Goal: Task Accomplishment & Management: Complete application form

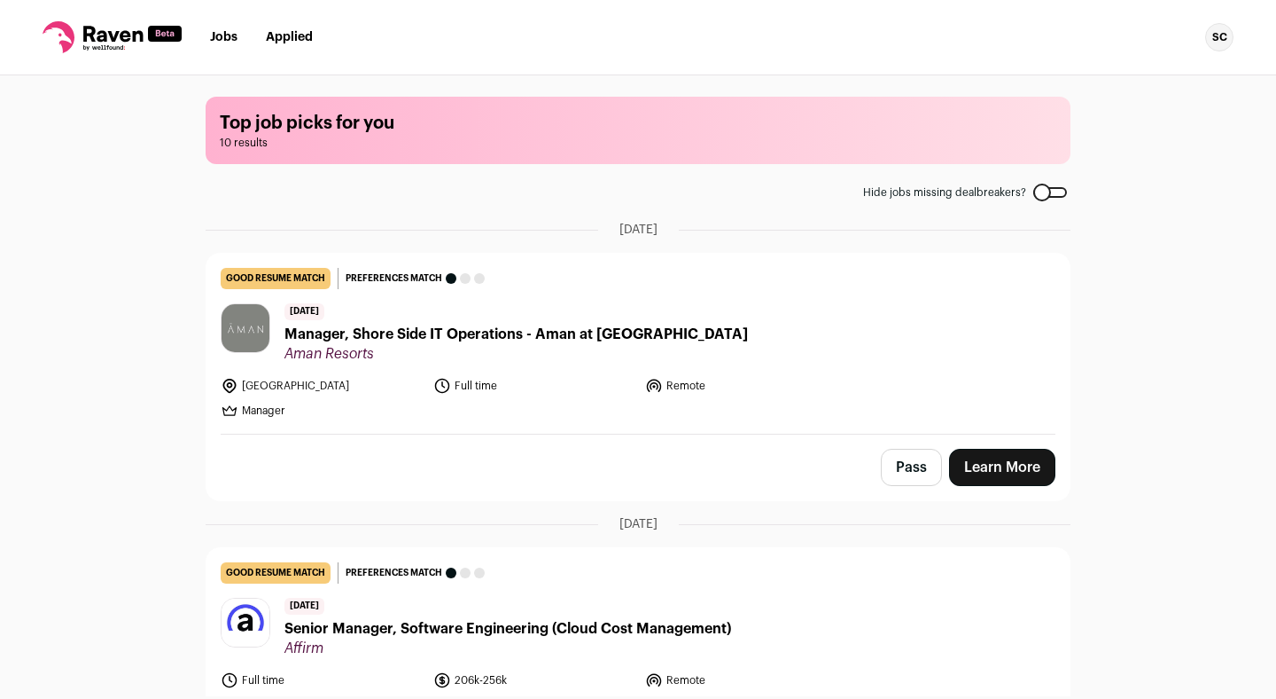
click at [520, 337] on span "Manager, Shore Side IT Operations - Aman at [GEOGRAPHIC_DATA]" at bounding box center [517, 334] width 464 height 21
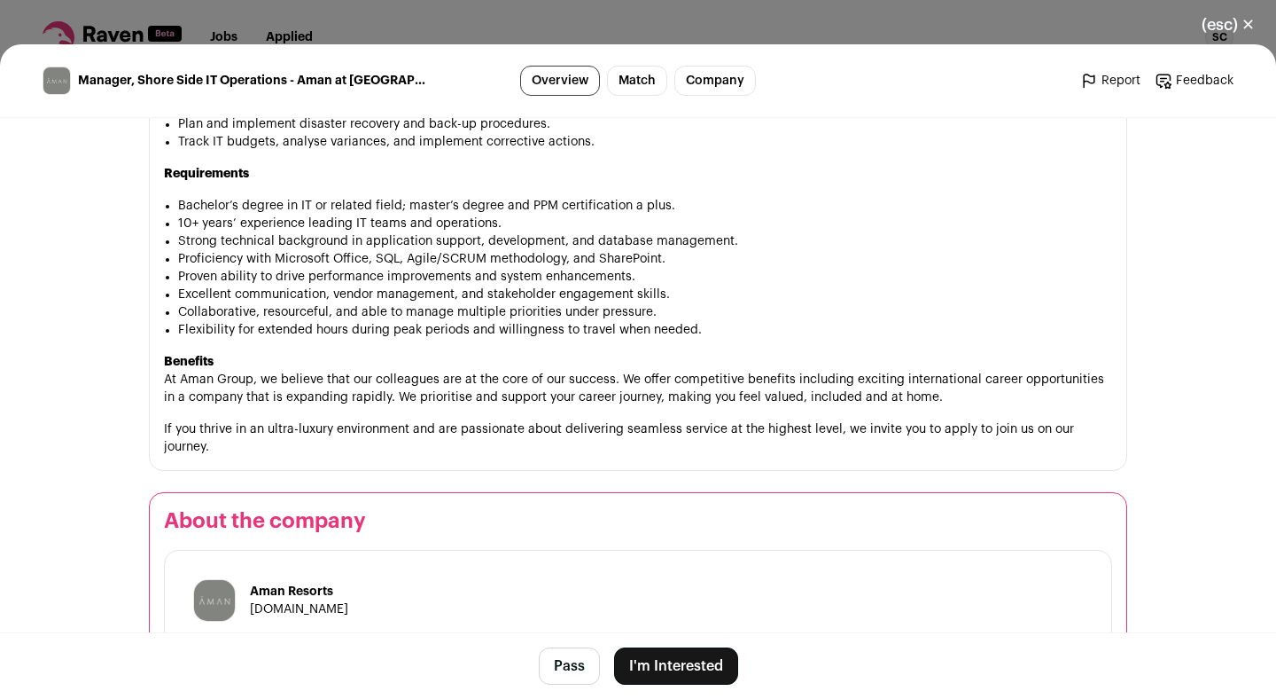
scroll to position [1607, 0]
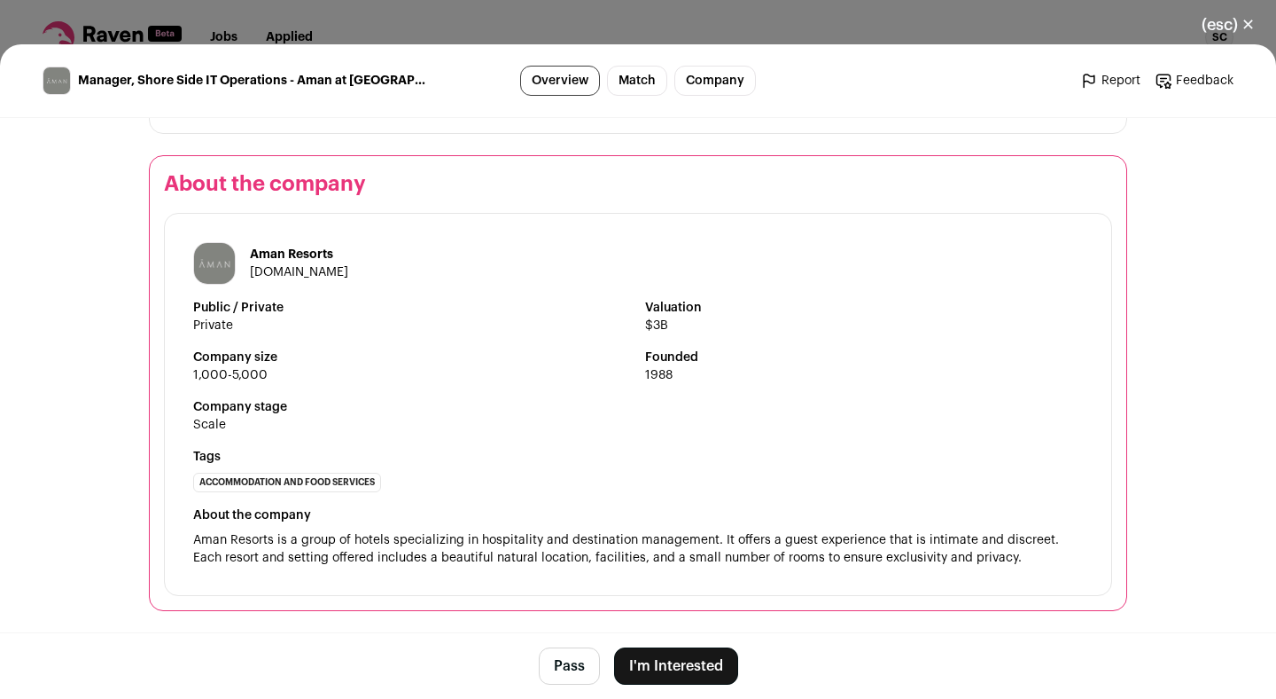
click at [702, 666] on button "I'm Interested" at bounding box center [676, 665] width 124 height 37
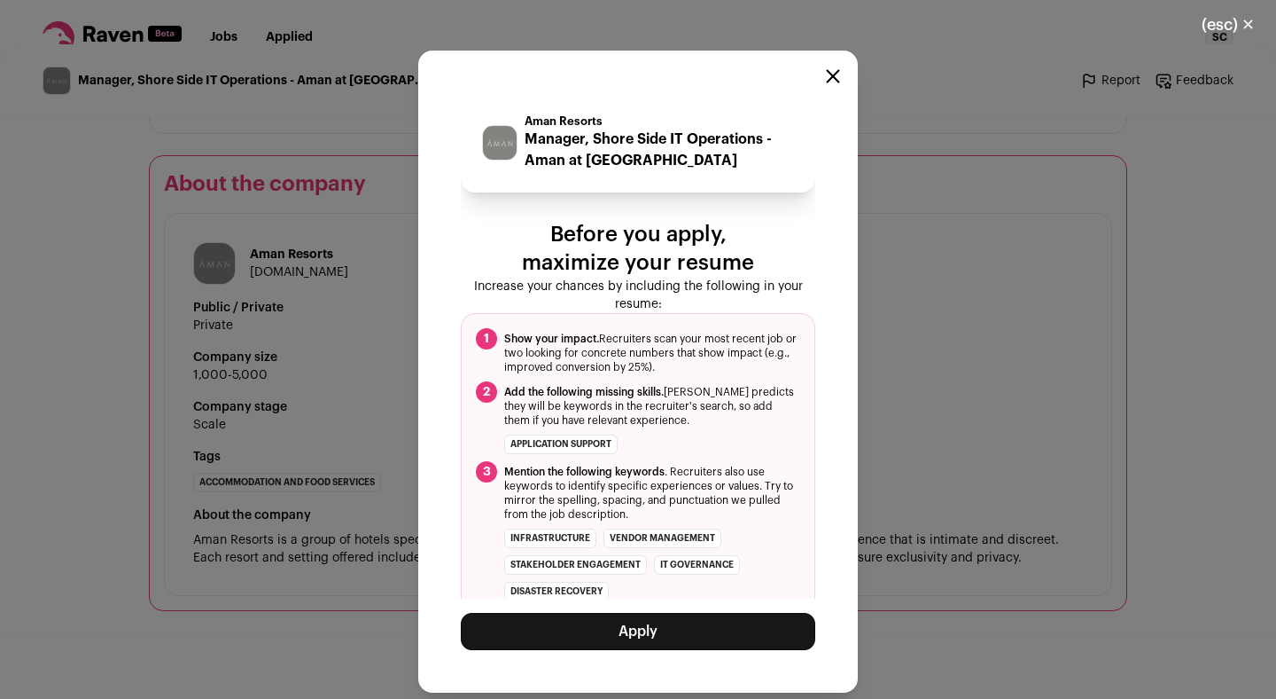
click at [715, 632] on button "Apply" at bounding box center [638, 631] width 355 height 37
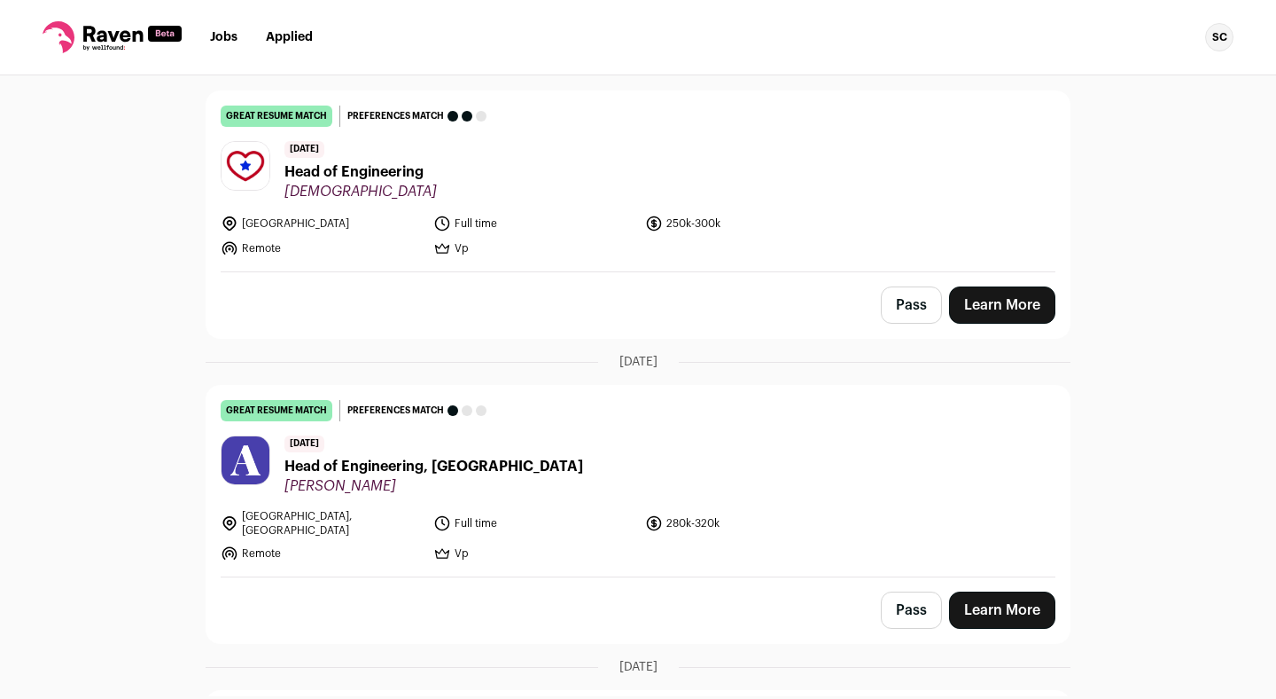
scroll to position [463, 0]
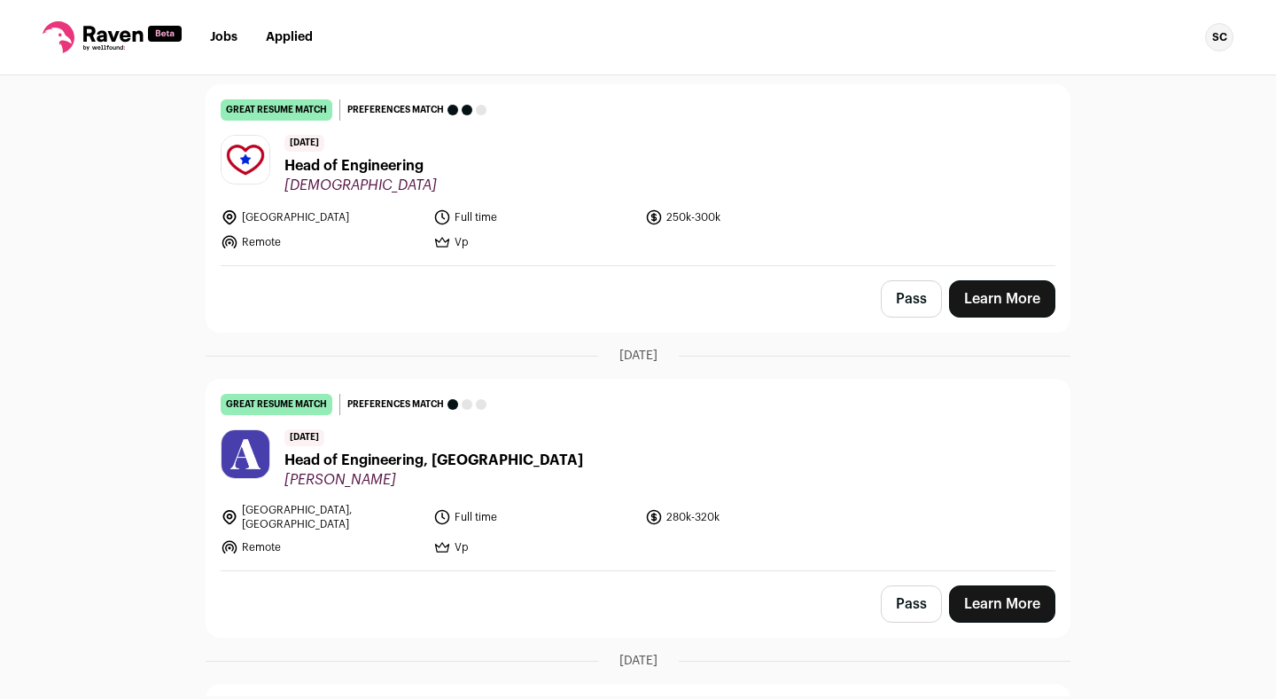
click at [991, 301] on link "Learn More" at bounding box center [1002, 298] width 106 height 37
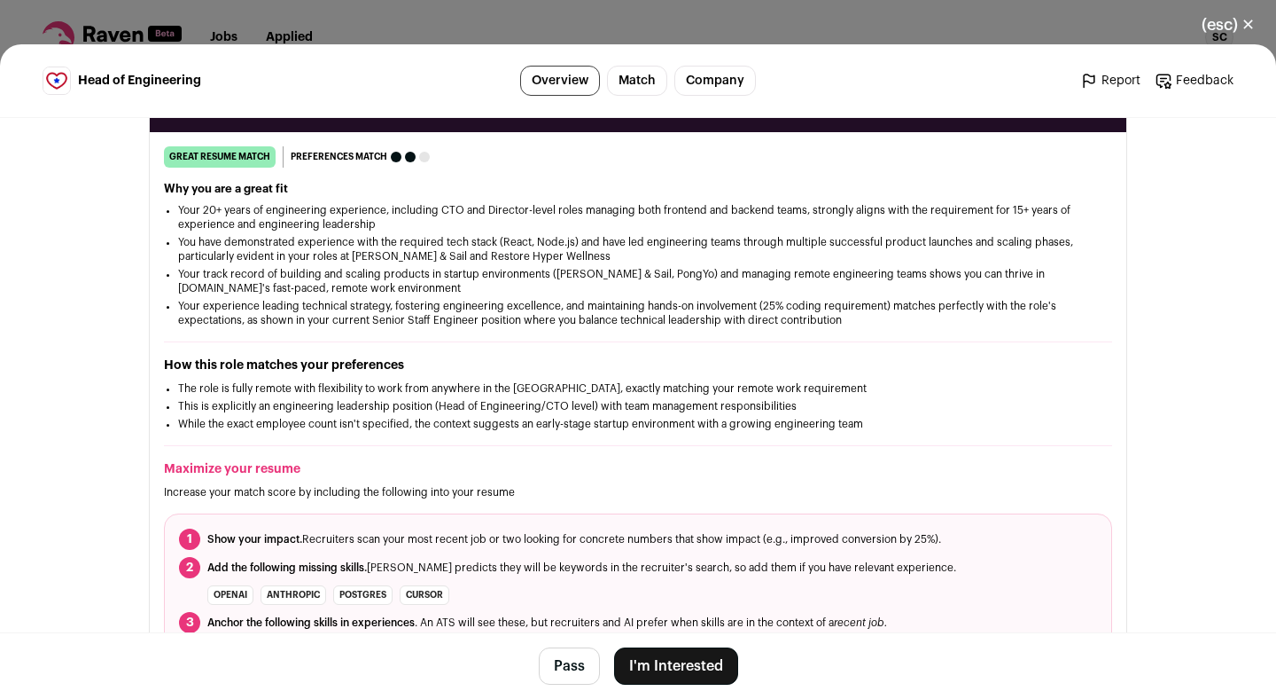
scroll to position [361, 0]
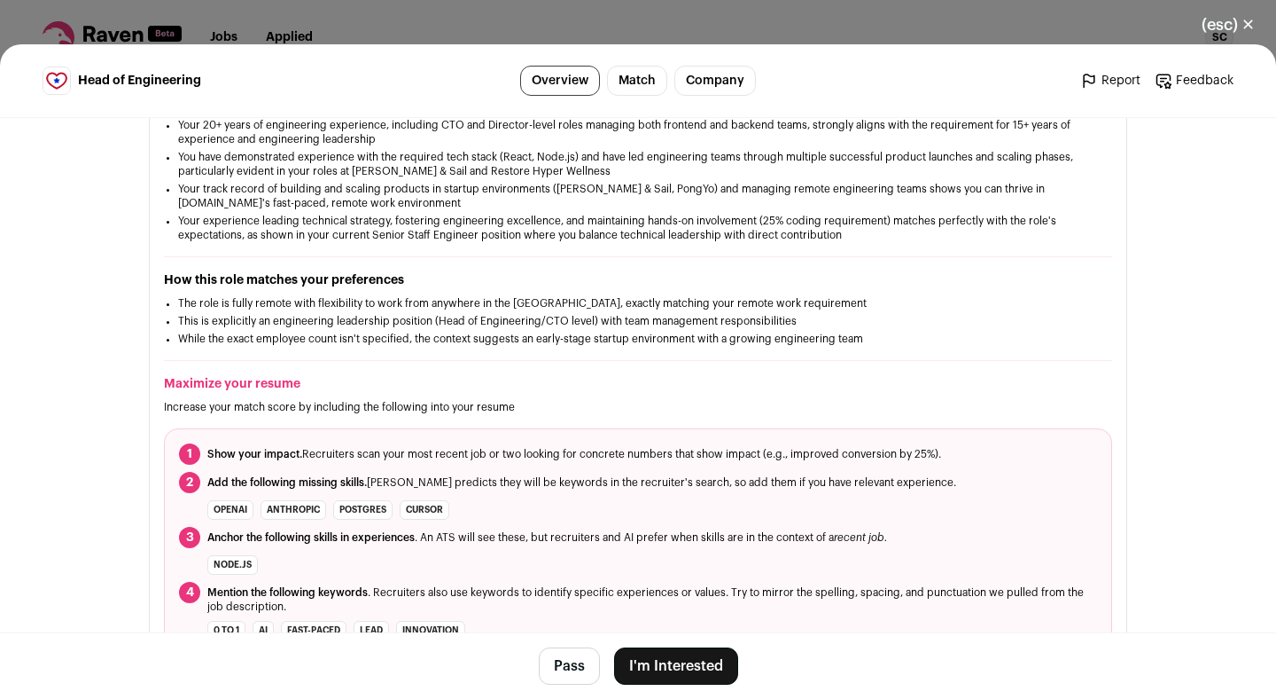
click at [626, 661] on button "I'm Interested" at bounding box center [676, 665] width 124 height 37
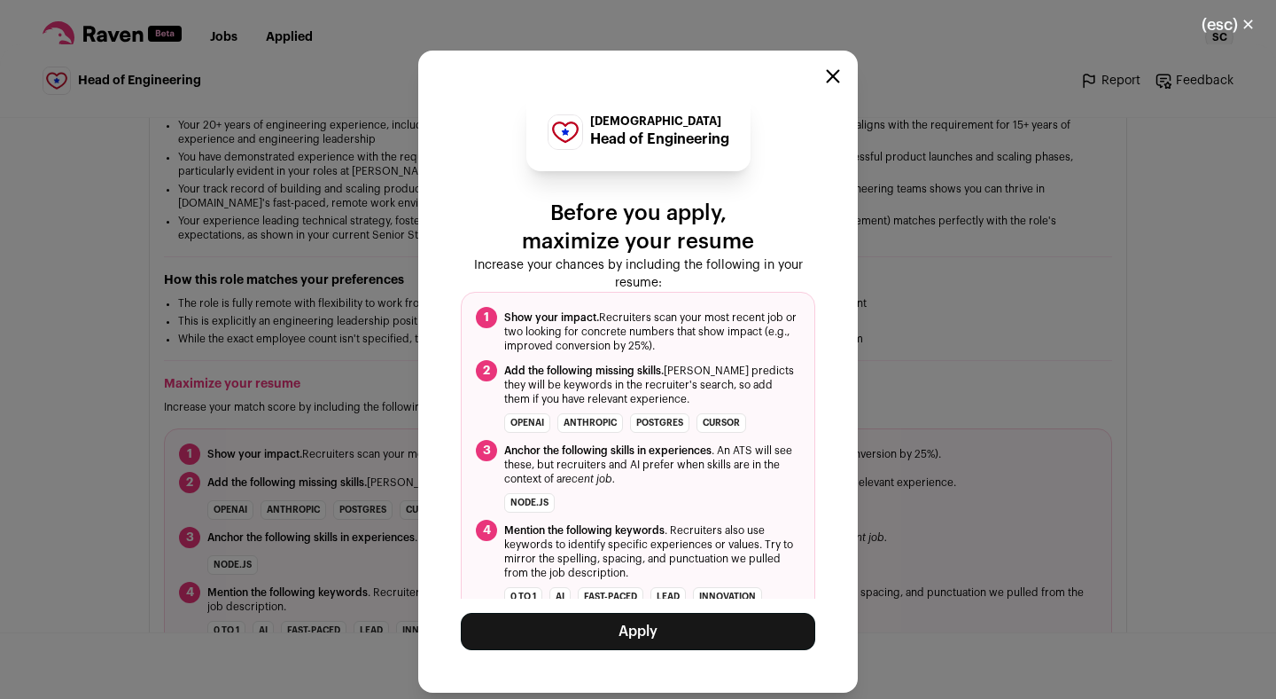
click at [723, 648] on button "Apply" at bounding box center [638, 631] width 355 height 37
